Goal: Transaction & Acquisition: Purchase product/service

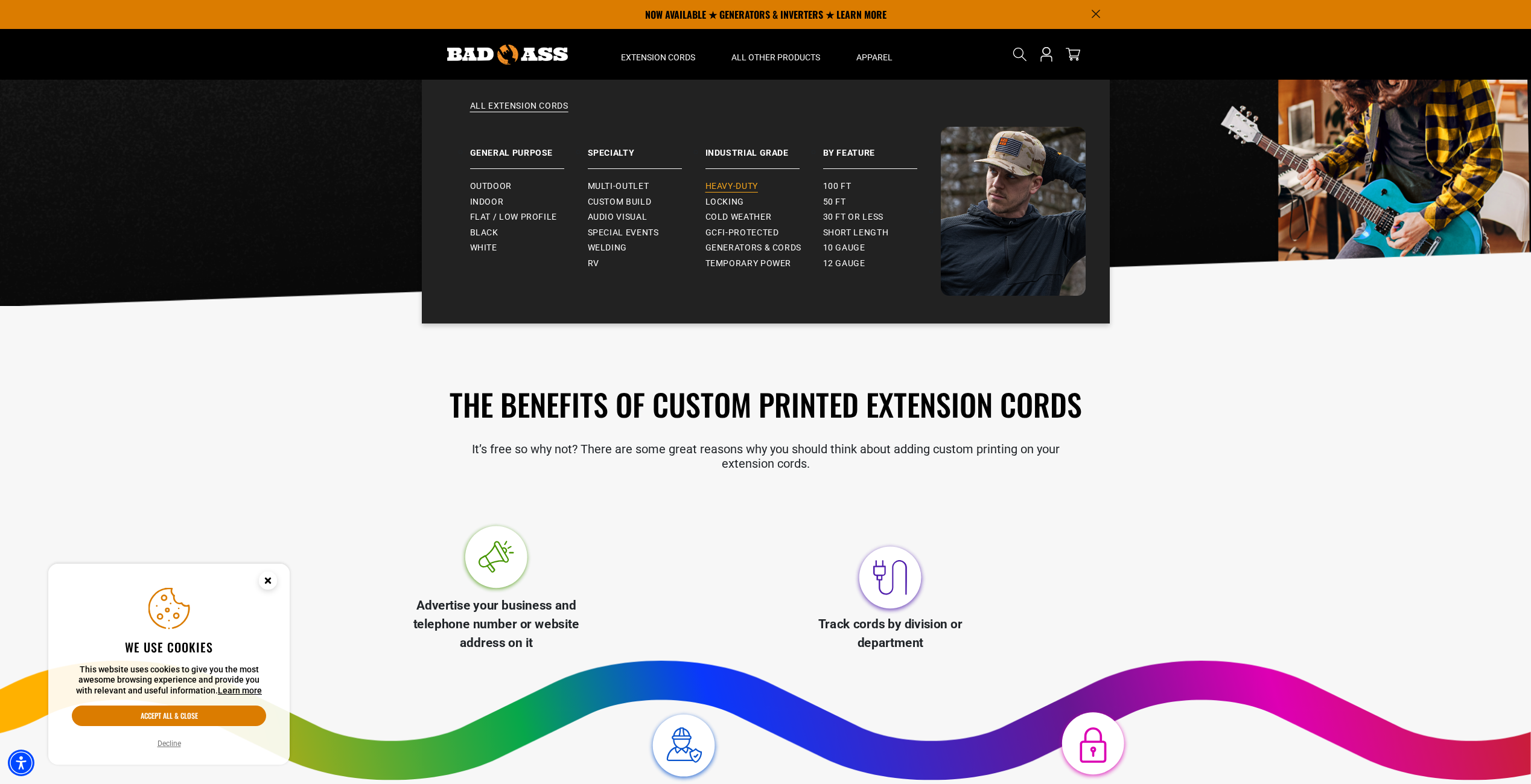
click at [729, 185] on span "Heavy-Duty" at bounding box center [732, 186] width 52 height 11
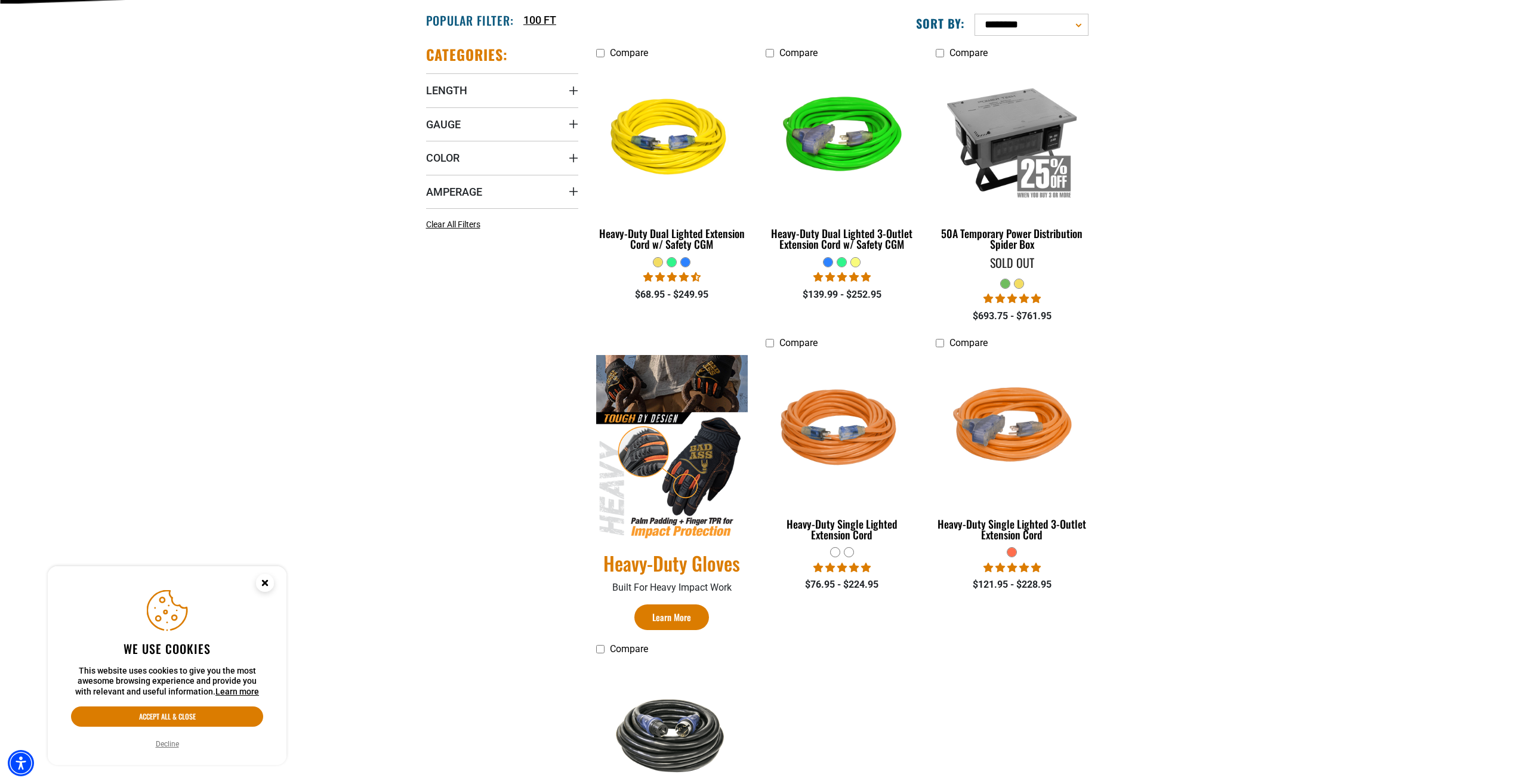
scroll to position [358, 0]
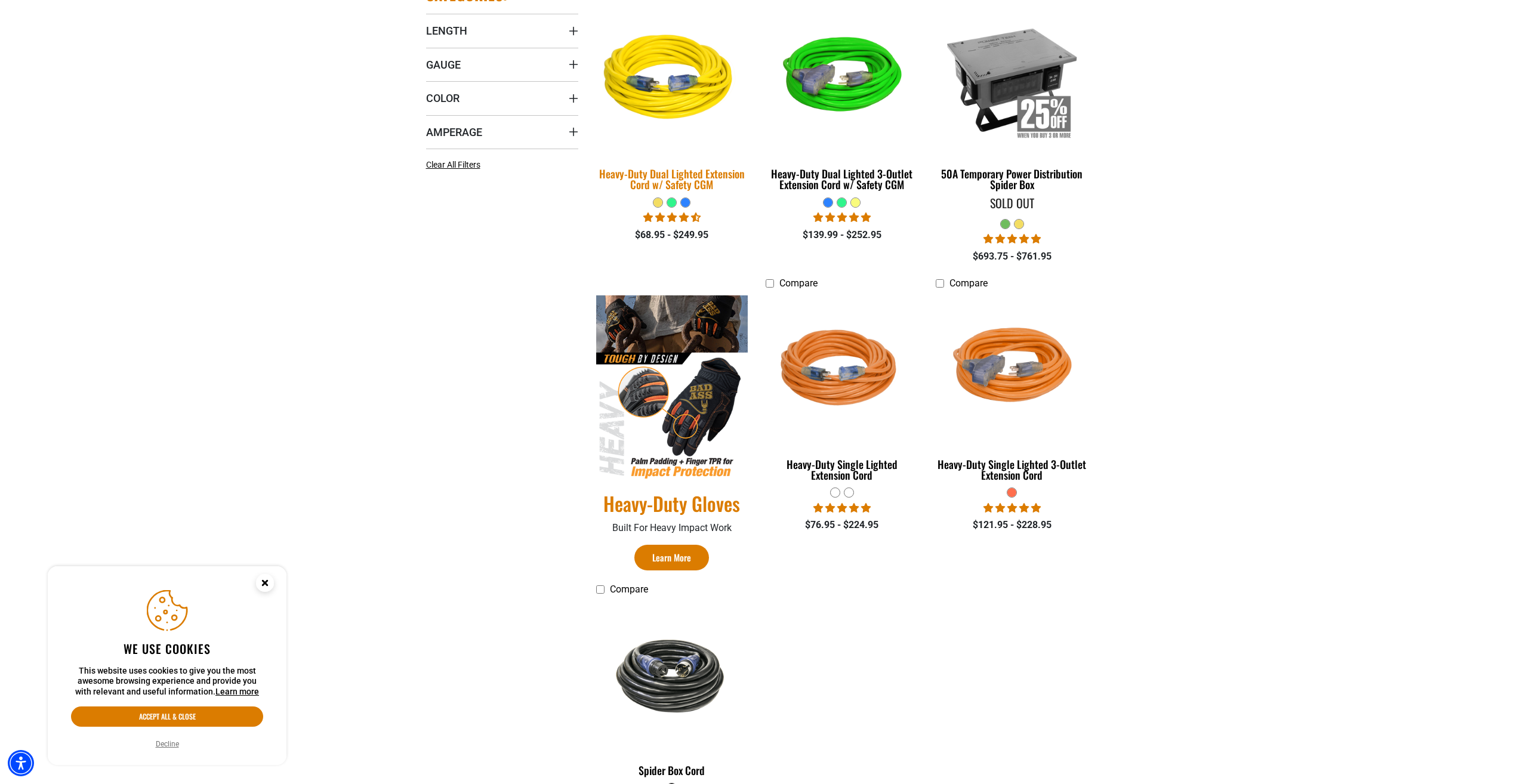
click at [677, 182] on div "Heavy-Duty Dual Lighted Extension Cord w/ Safety CGM" at bounding box center [672, 179] width 152 height 22
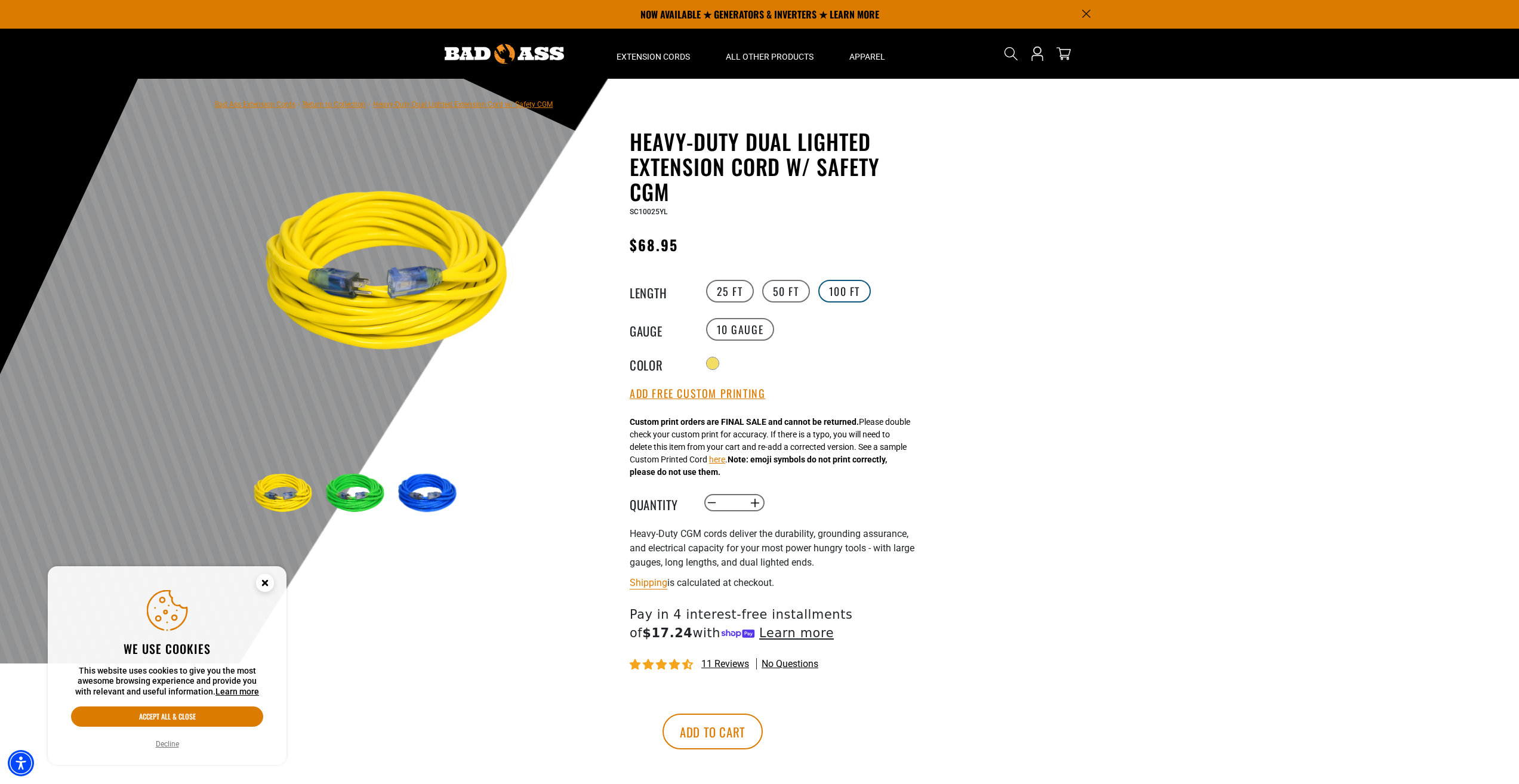
click at [841, 288] on label "100 FT" at bounding box center [845, 290] width 53 height 22
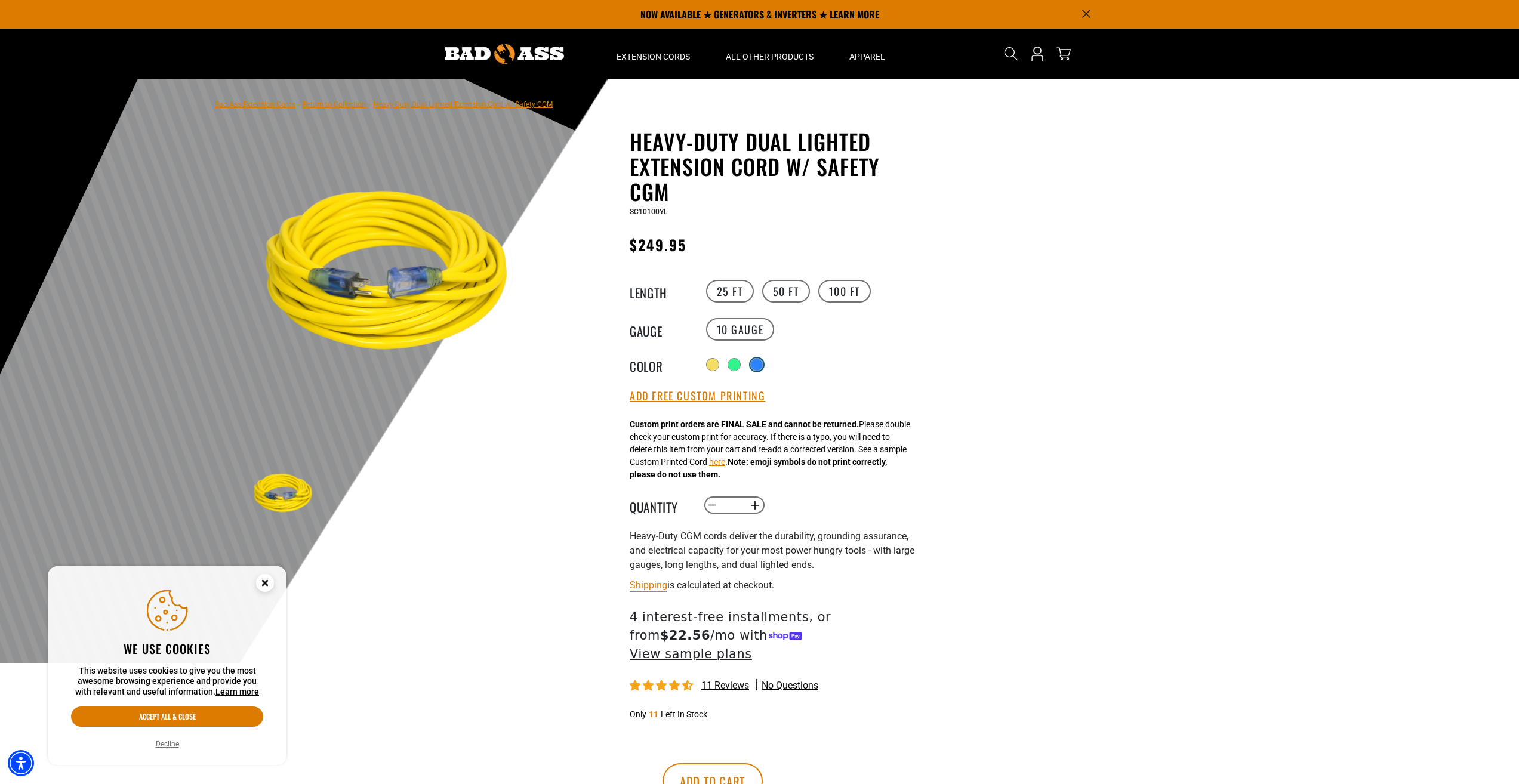
click at [759, 365] on div at bounding box center [757, 365] width 12 height 12
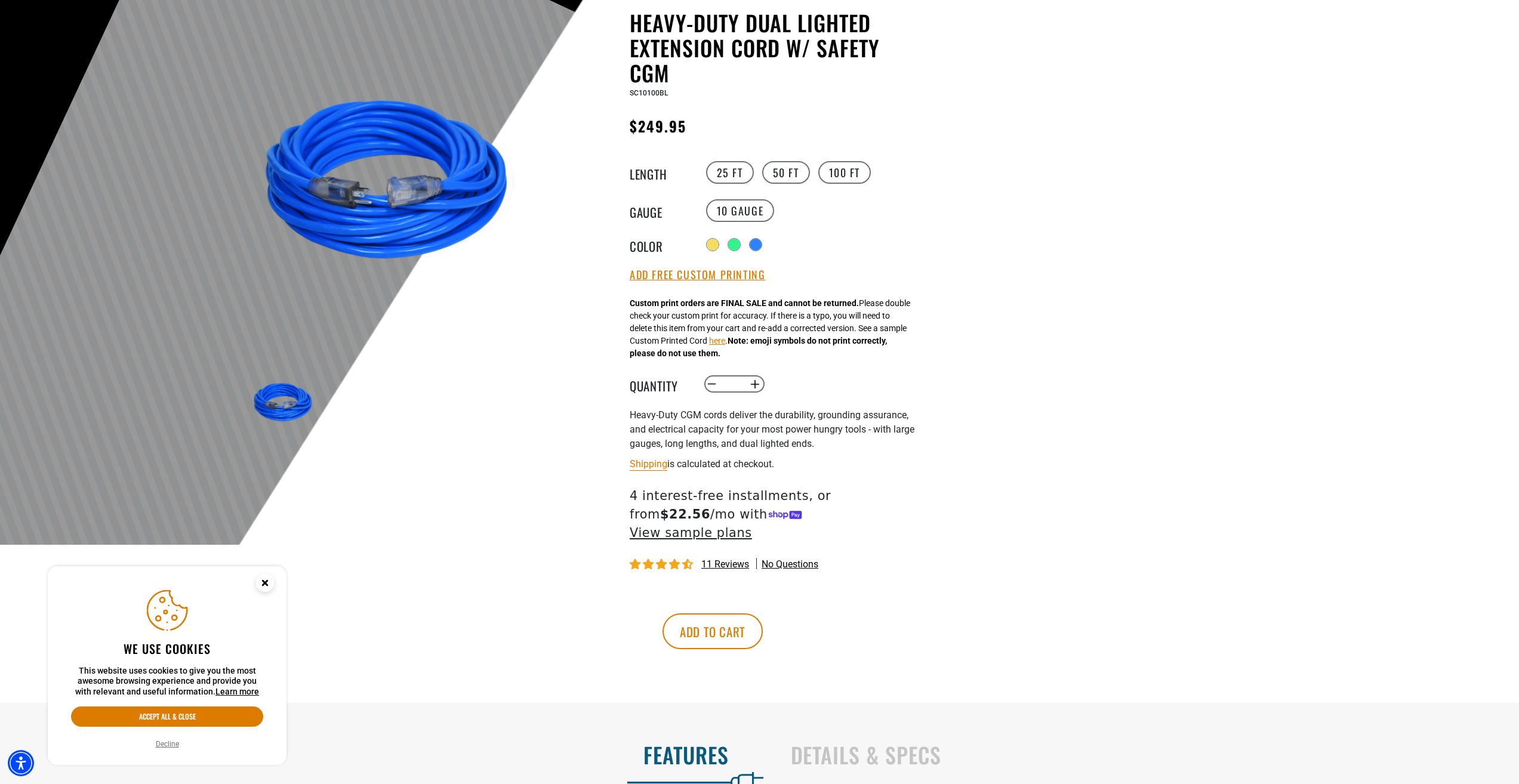
scroll to position [120, 0]
click at [644, 277] on button "Add Free Custom Printing" at bounding box center [698, 275] width 136 height 13
